Goal: Entertainment & Leisure: Consume media (video, audio)

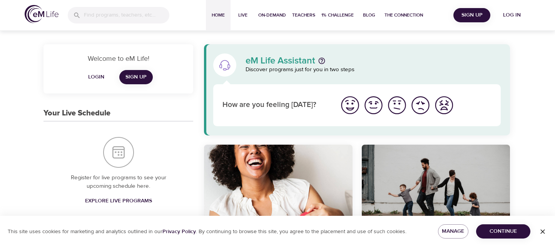
click at [504, 18] on span "Log in" at bounding box center [512, 15] width 31 height 10
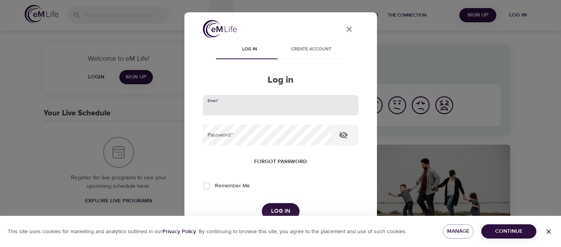
click at [271, 101] on input "email" at bounding box center [281, 105] width 156 height 21
type input "[EMAIL_ADDRESS][PERSON_NAME][DOMAIN_NAME]"
click at [262, 203] on button "Log in" at bounding box center [281, 211] width 38 height 16
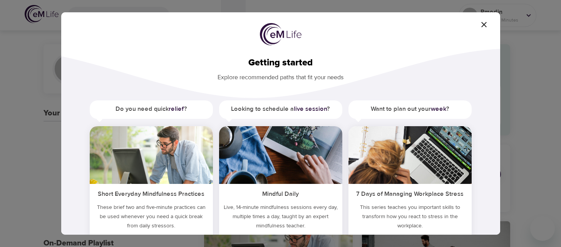
click at [481, 24] on icon "button" at bounding box center [483, 24] width 9 height 9
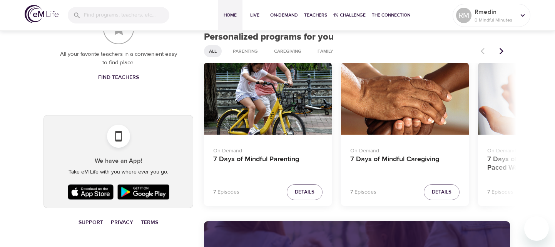
scroll to position [347, 0]
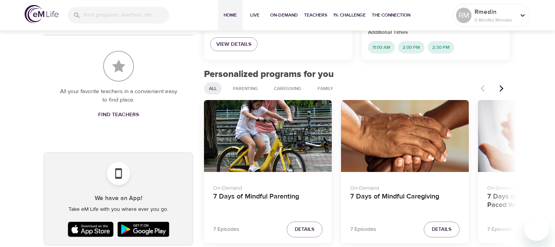
click at [502, 86] on icon "Next items" at bounding box center [502, 89] width 8 height 8
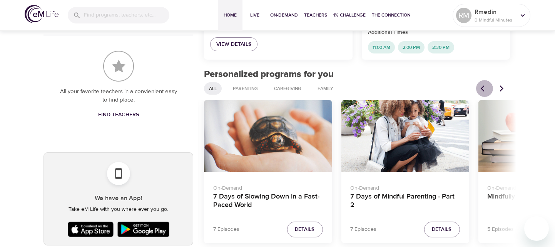
click at [483, 88] on icon "Previous items" at bounding box center [485, 89] width 8 height 8
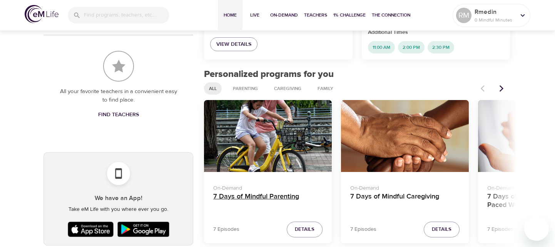
click at [291, 201] on h4 "7 Days of Mindful Parenting" at bounding box center [267, 202] width 109 height 18
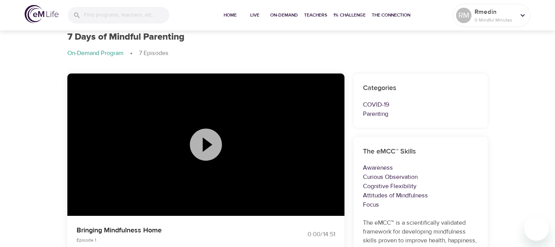
scroll to position [39, 0]
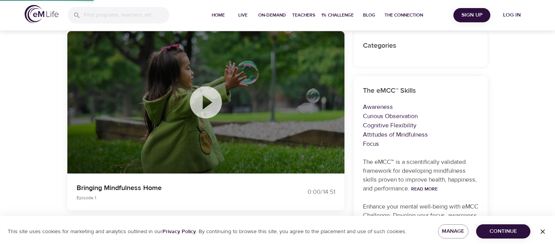
scroll to position [29, 0]
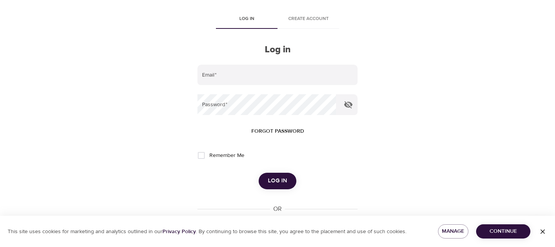
click at [14, 39] on div "User Profile Log in Create account Log in Email   * Password   * Forgot passwor…" at bounding box center [277, 94] width 555 height 247
